Goal: Information Seeking & Learning: Learn about a topic

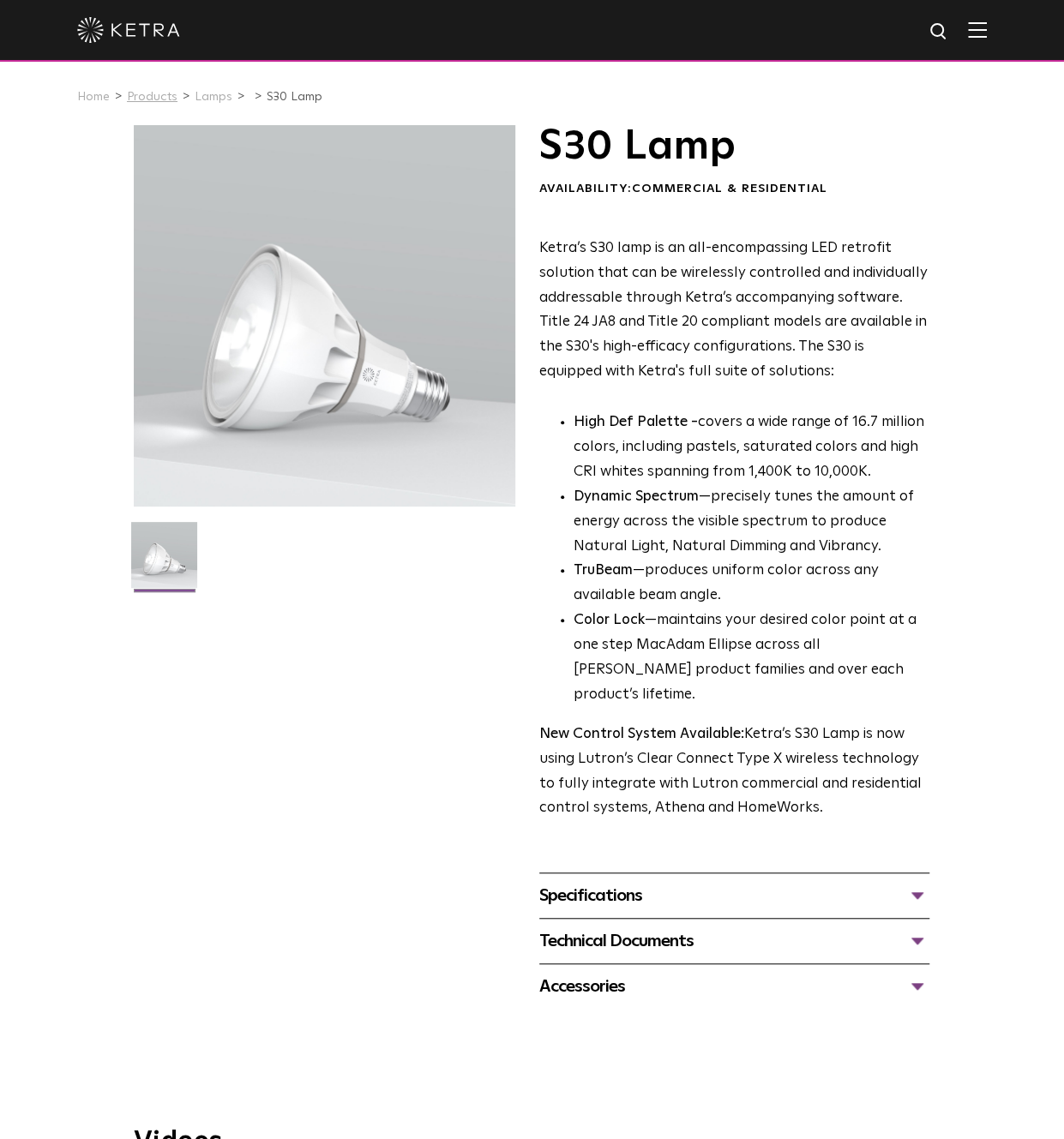
click at [151, 94] on link "Products" at bounding box center [152, 96] width 50 height 12
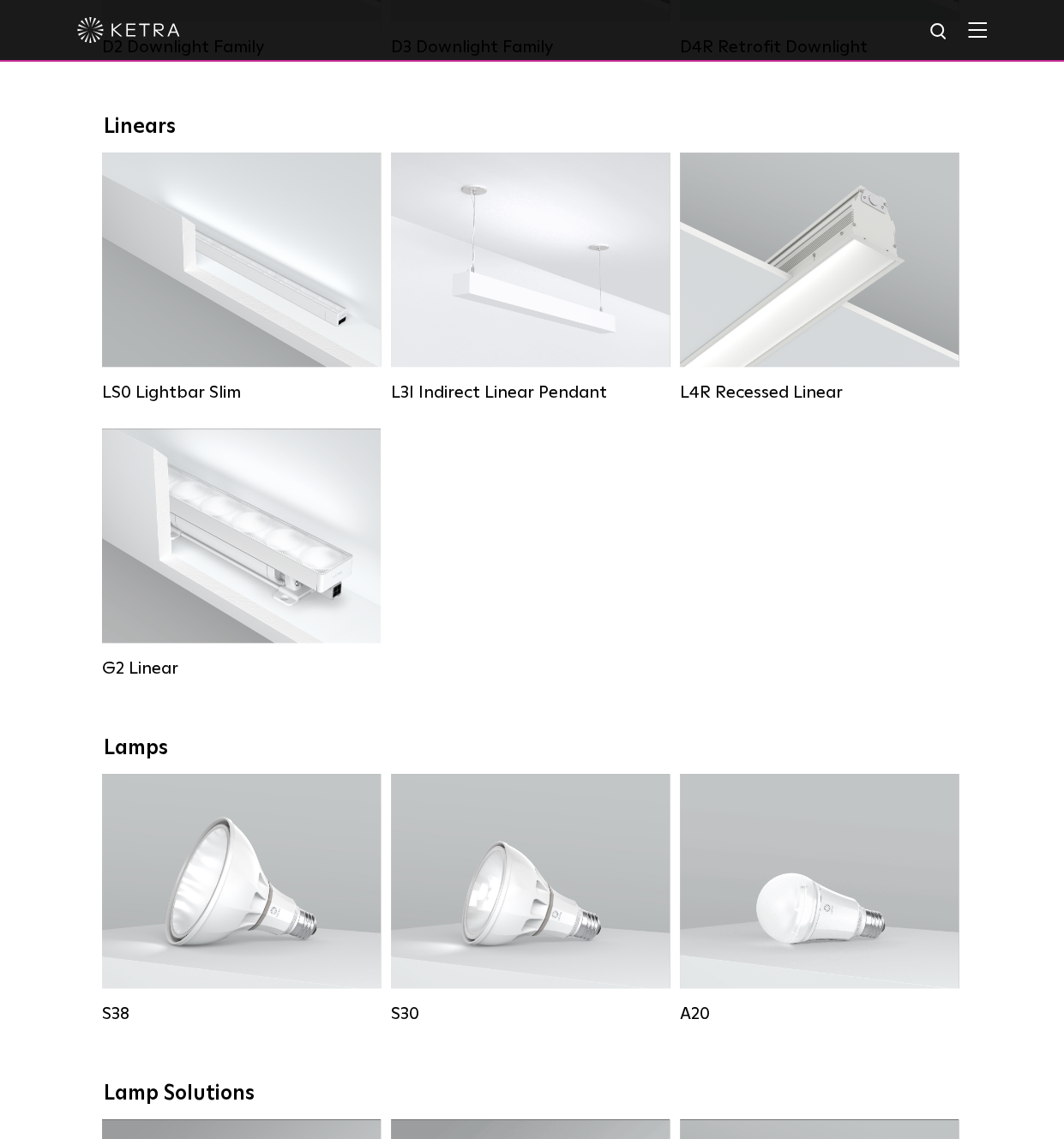
scroll to position [1143, 0]
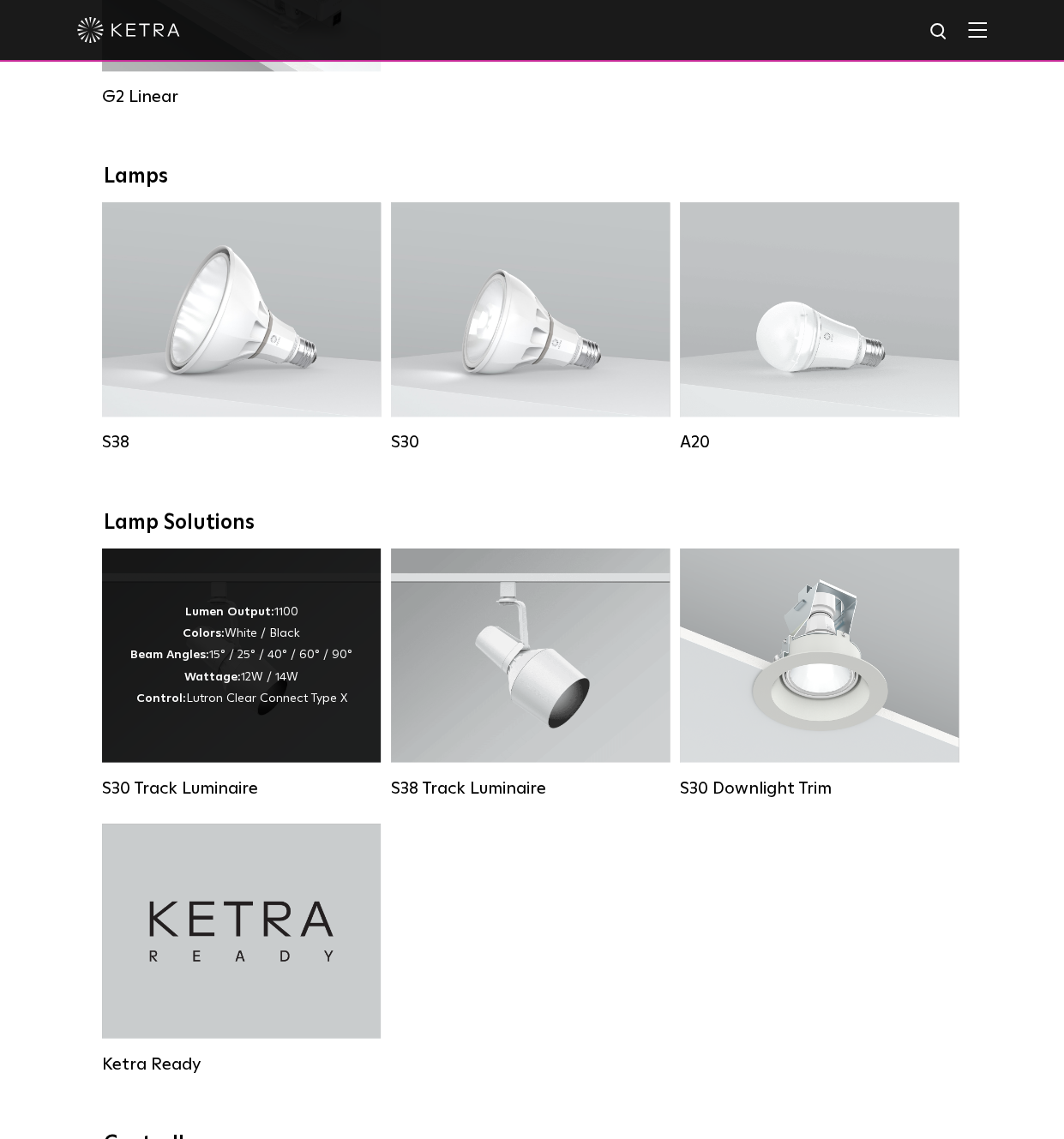
click at [209, 661] on strong "Beam Angles:" at bounding box center [169, 654] width 79 height 12
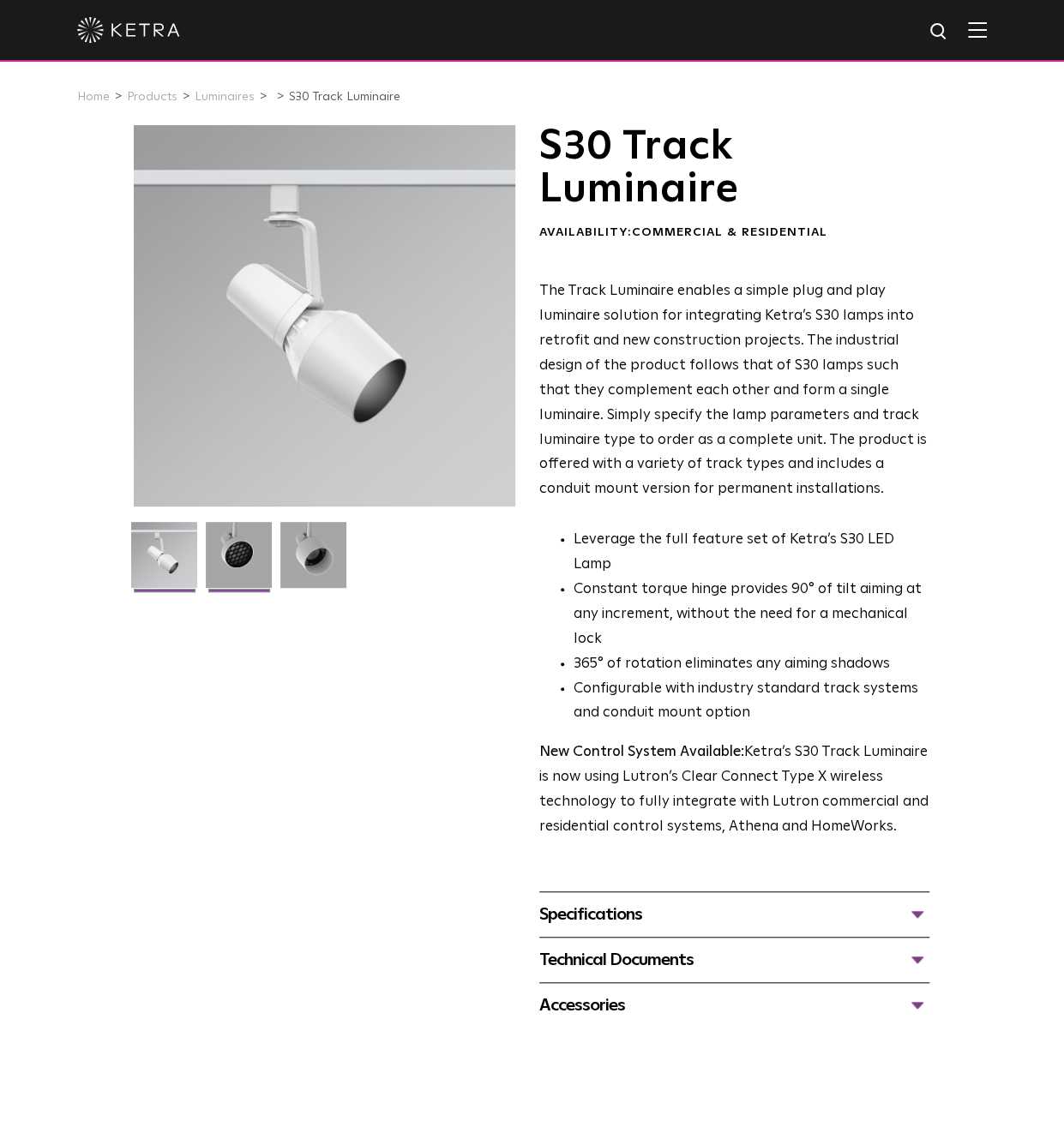
click at [229, 554] on img at bounding box center [238, 561] width 66 height 79
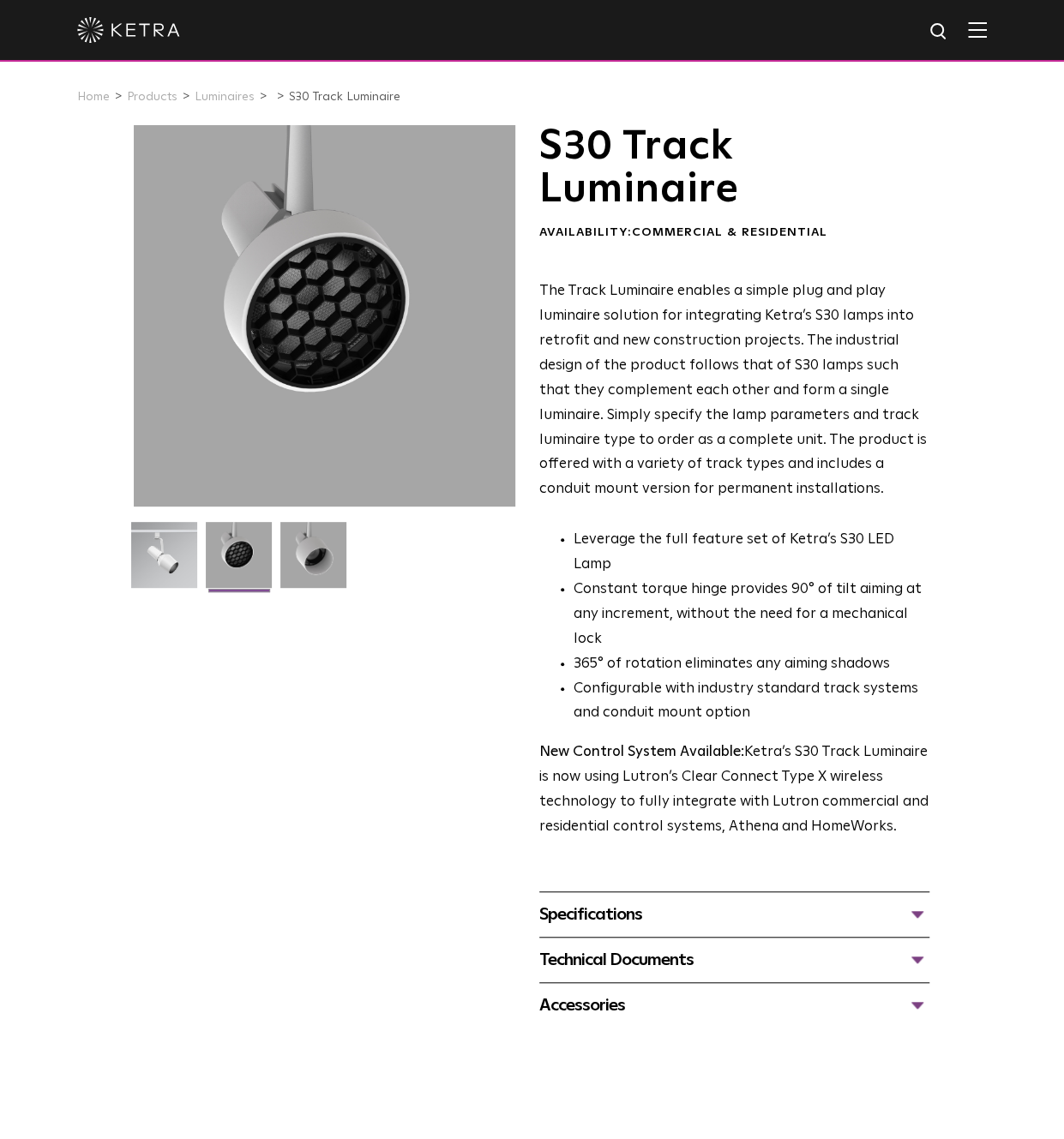
click at [628, 928] on div "Specifications" at bounding box center [734, 915] width 390 height 28
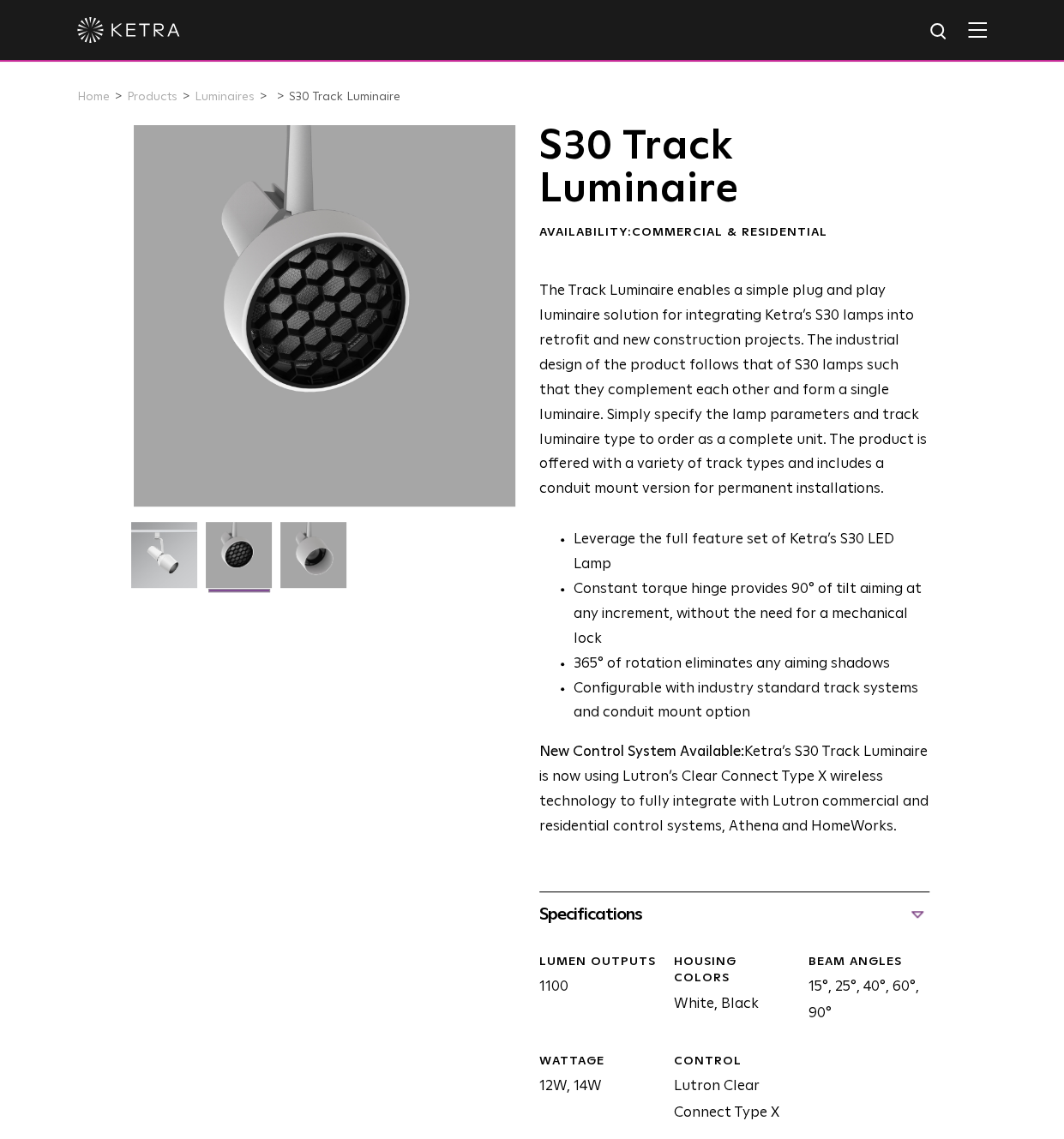
scroll to position [571, 0]
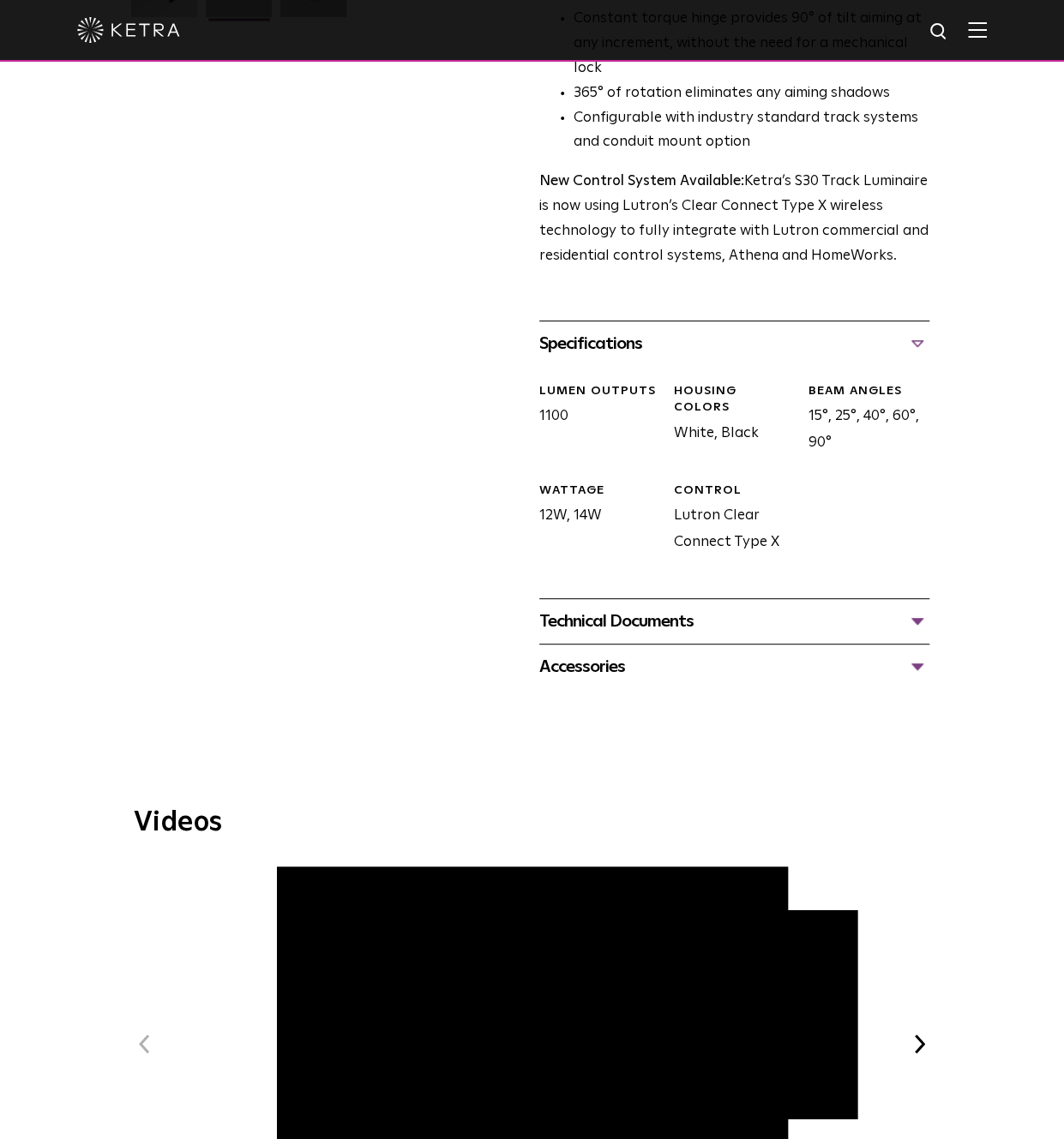
click at [630, 635] on div "Technical Documents" at bounding box center [734, 621] width 390 height 28
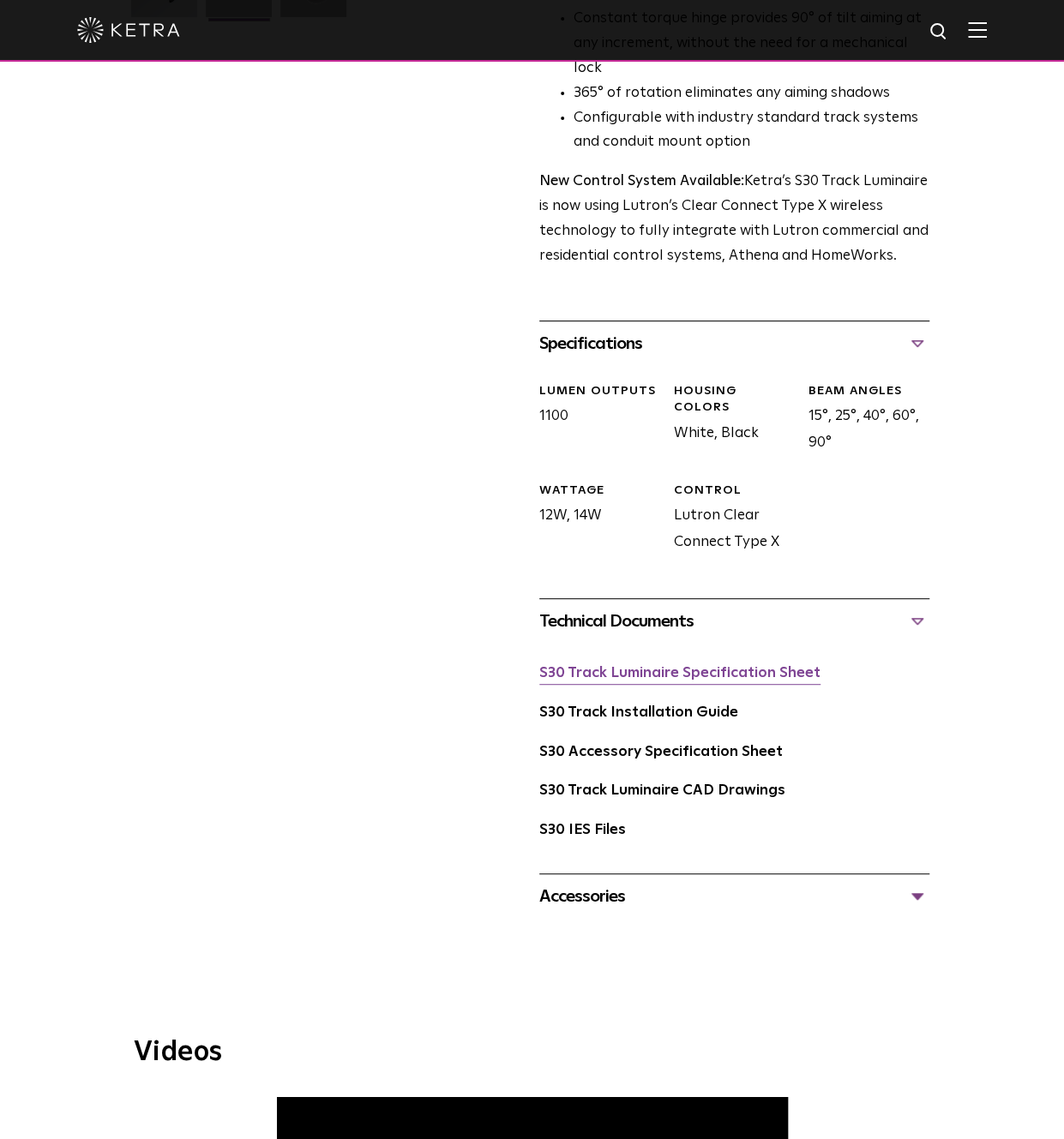
click at [644, 680] on link "S30 Track Luminaire Specification Sheet" at bounding box center [680, 673] width 282 height 15
